Goal: Information Seeking & Learning: Learn about a topic

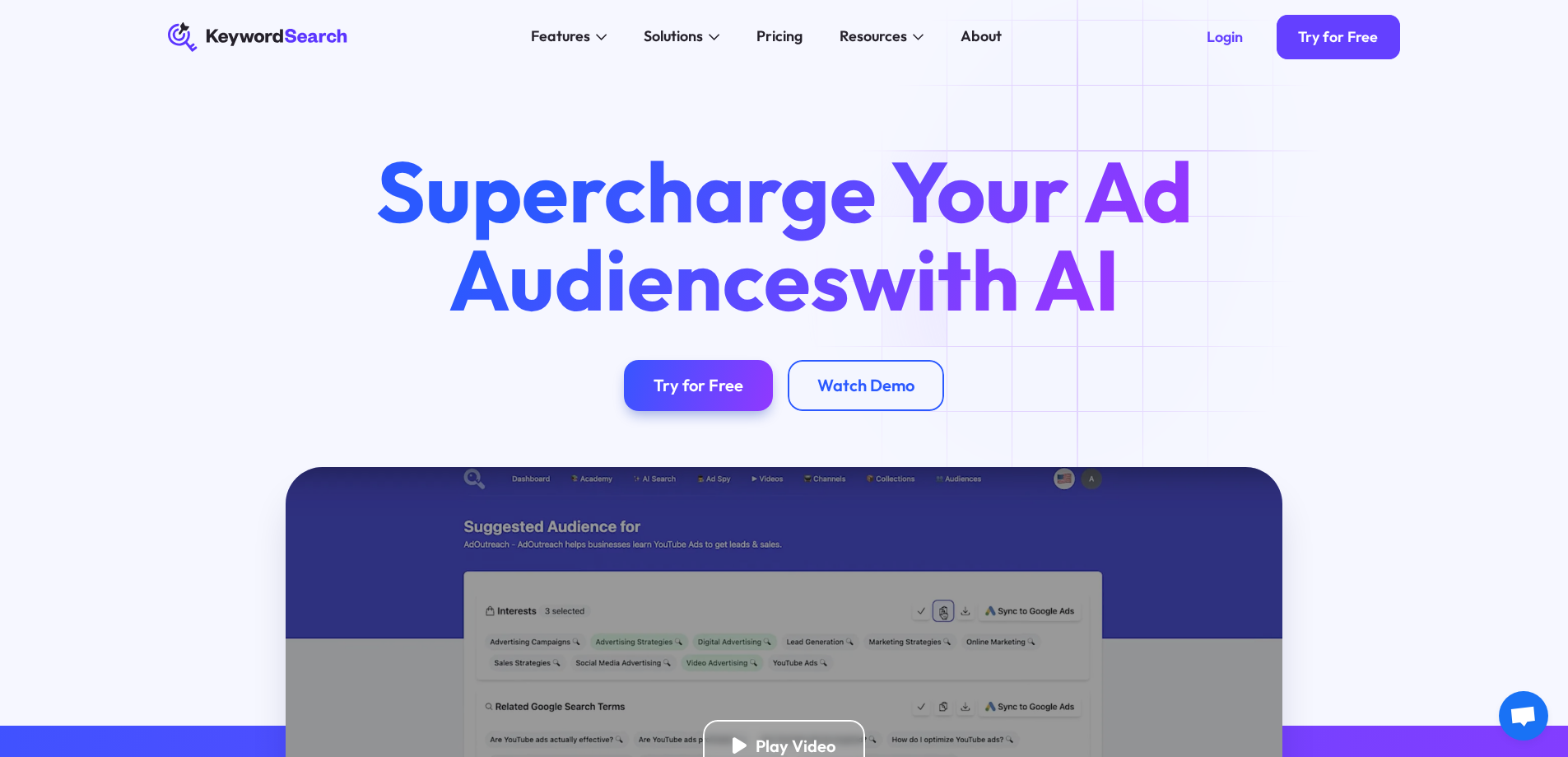
click at [1112, 150] on h1 "Supercharge Your Ad Audiences with AI" at bounding box center [783, 234] width 886 height 174
click at [790, 42] on div "Pricing" at bounding box center [779, 37] width 46 height 23
